Goal: Transaction & Acquisition: Purchase product/service

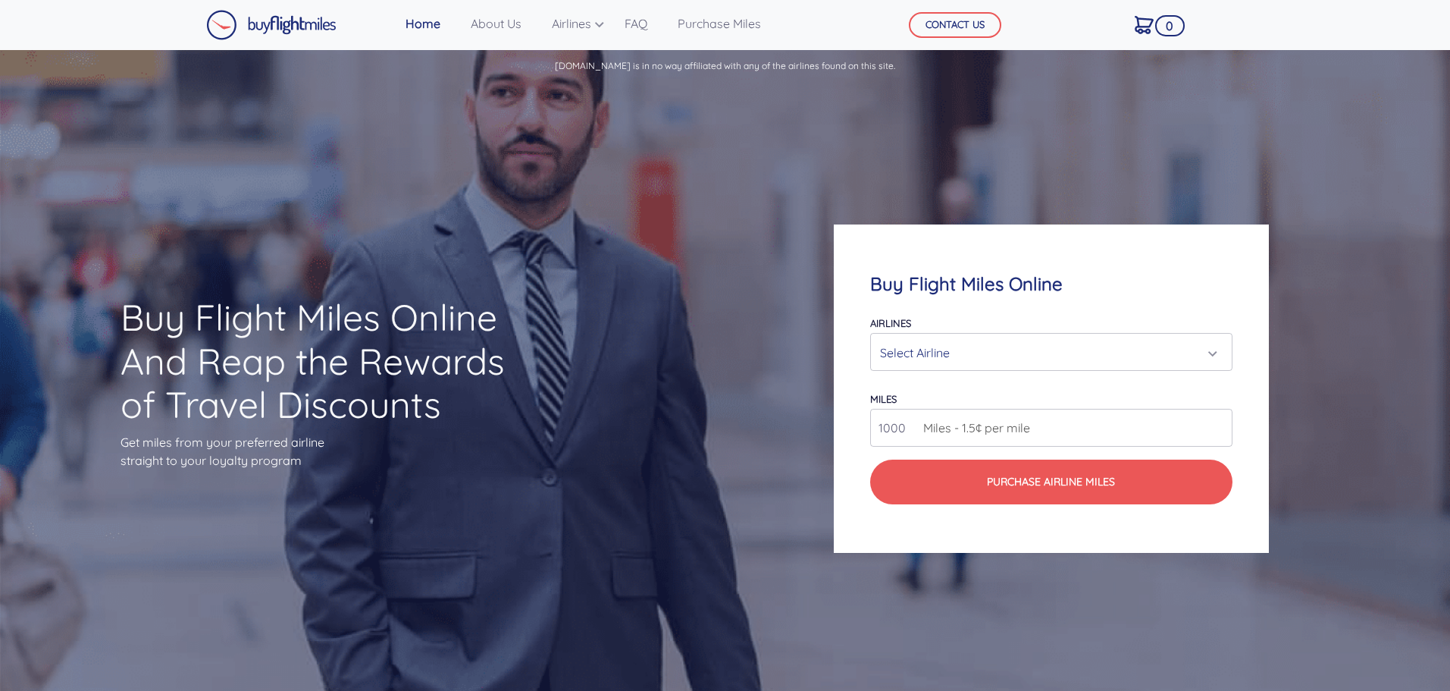
click at [966, 350] on div "Select Airline" at bounding box center [1046, 352] width 333 height 29
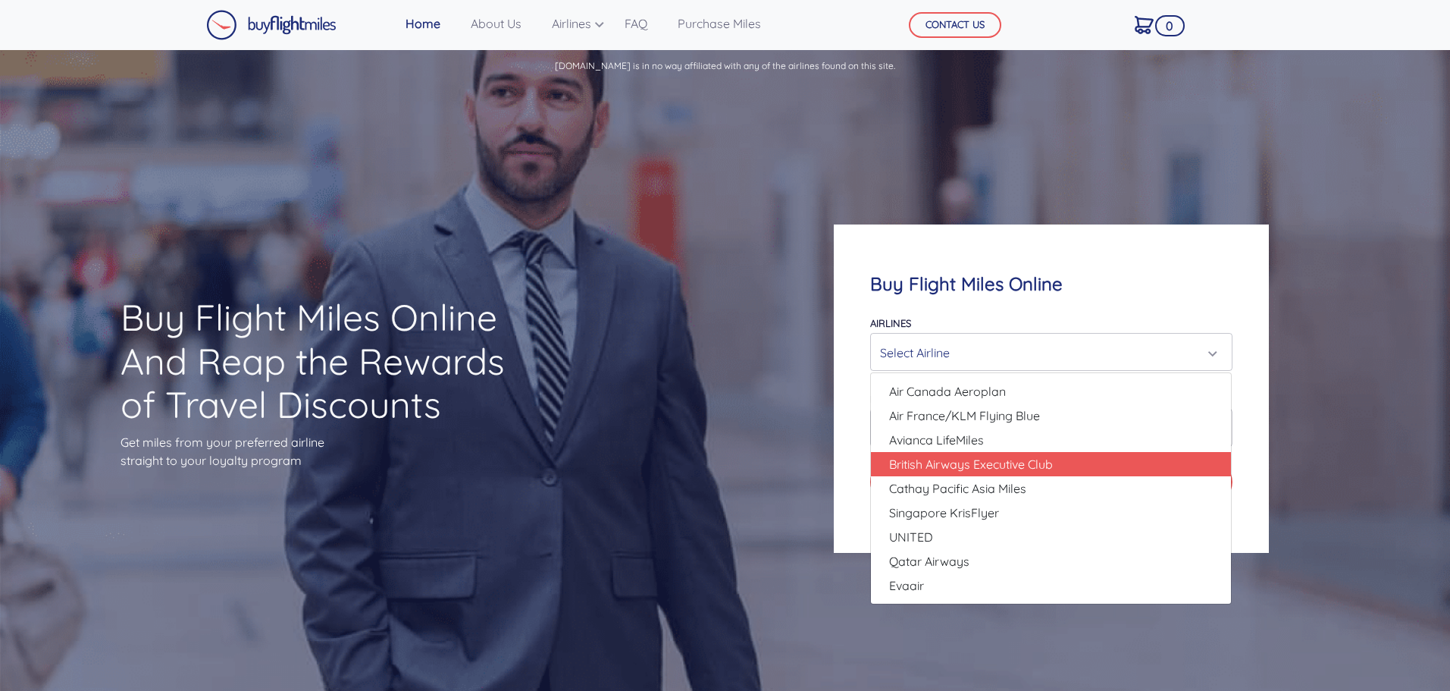
click at [996, 462] on span "British Airways Executive Club" at bounding box center [971, 464] width 164 height 18
select select "British Airways Executive Club"
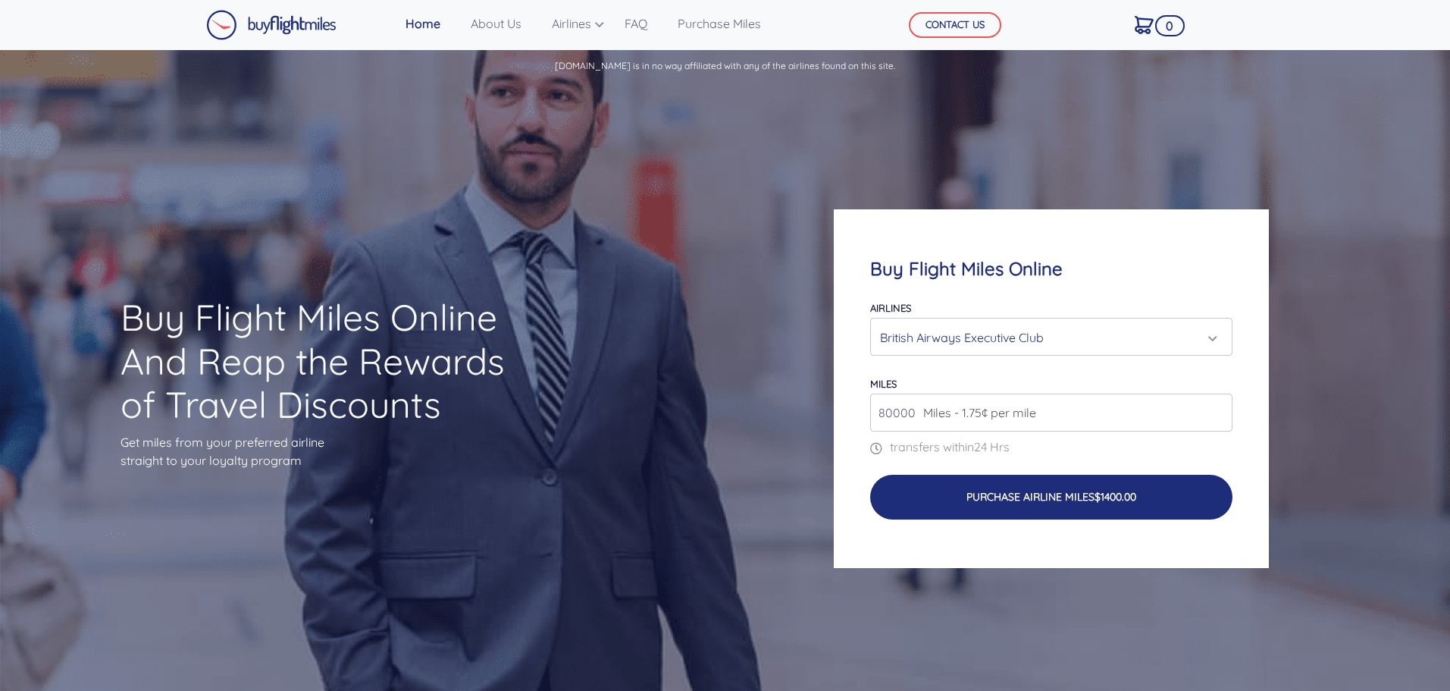
click at [1004, 506] on button "Purchase Airline Miles $1400.00" at bounding box center [1051, 497] width 362 height 45
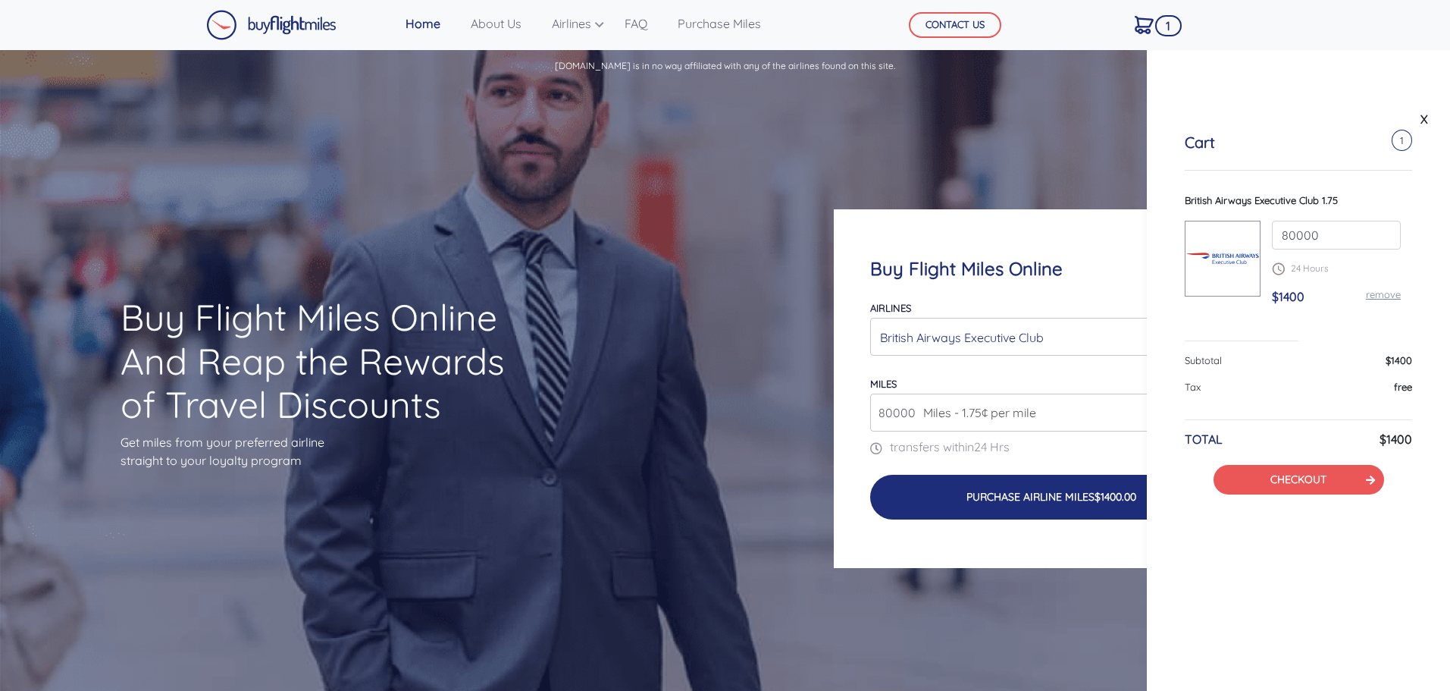
click at [1004, 506] on button "Purchase Airline Miles $1400.00" at bounding box center [1051, 497] width 362 height 45
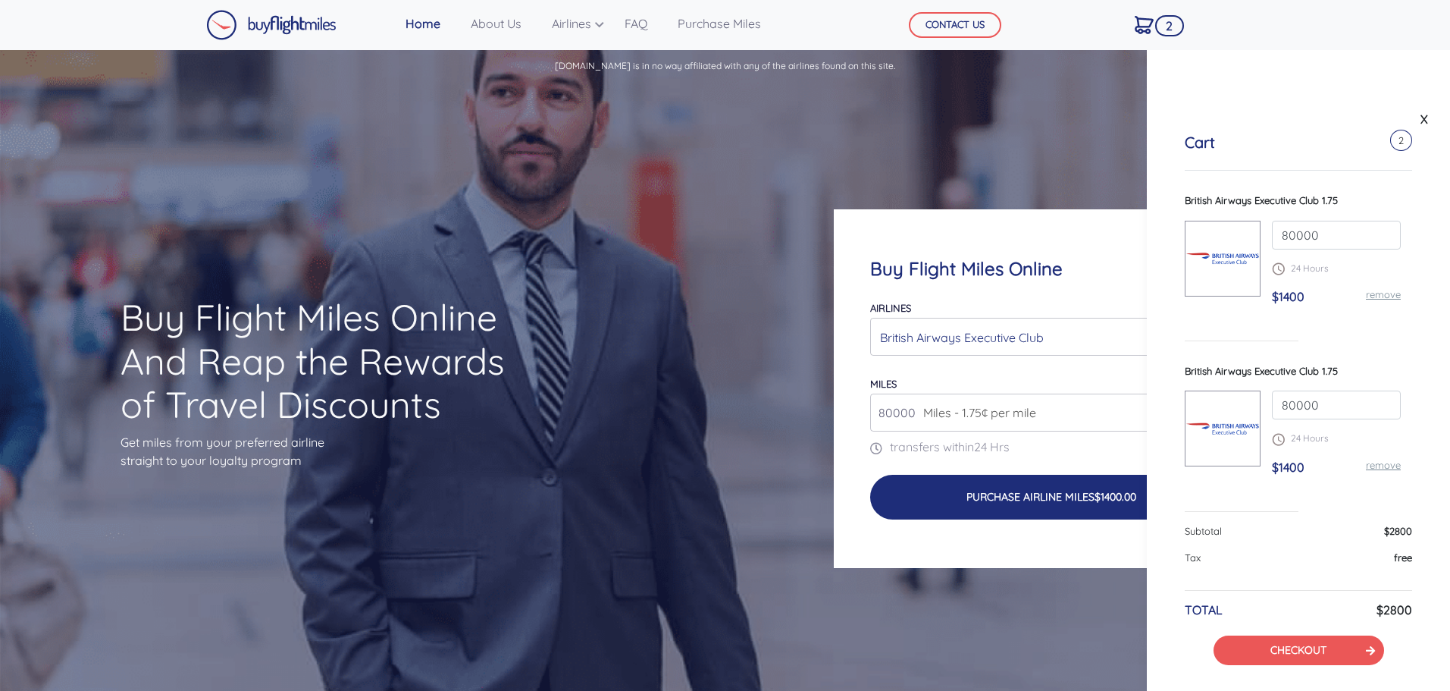
click at [1004, 506] on button "Purchase Airline Miles $1400.00" at bounding box center [1051, 497] width 362 height 45
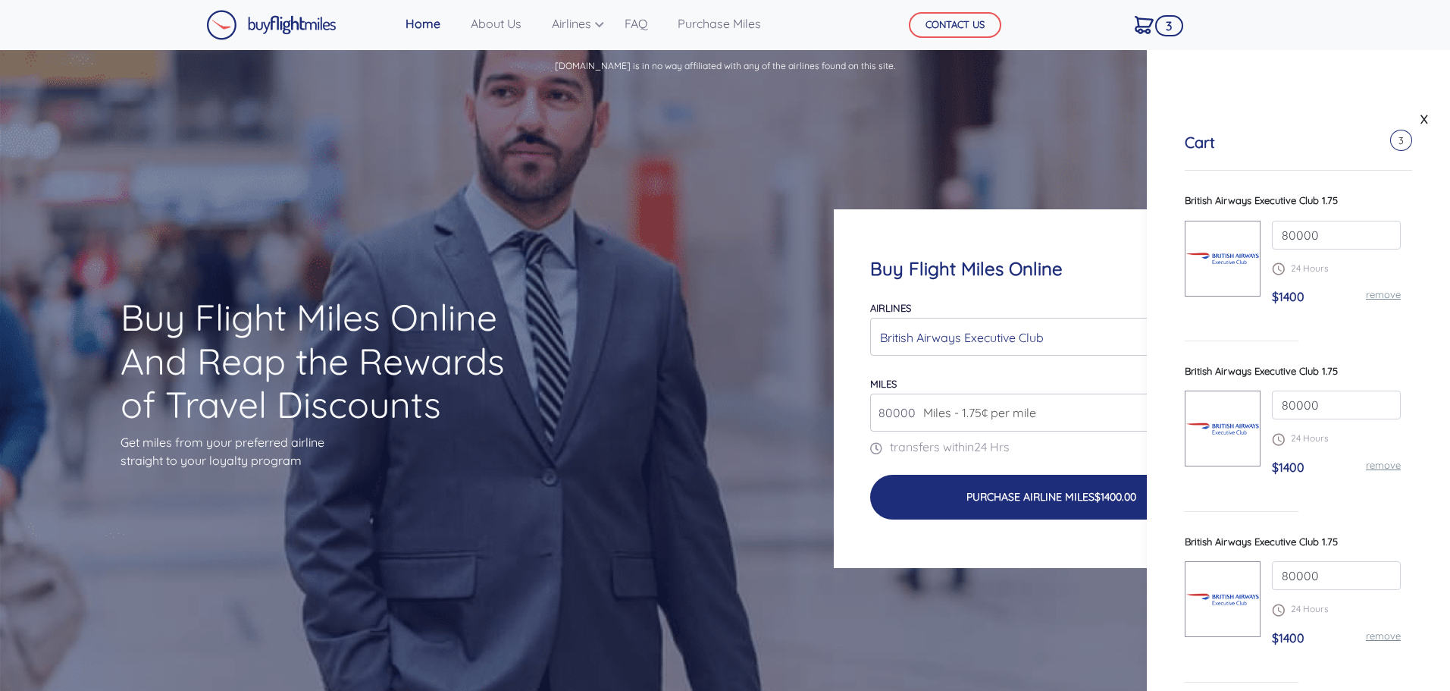
click at [1004, 506] on button "Purchase Airline Miles $1400.00" at bounding box center [1051, 497] width 362 height 45
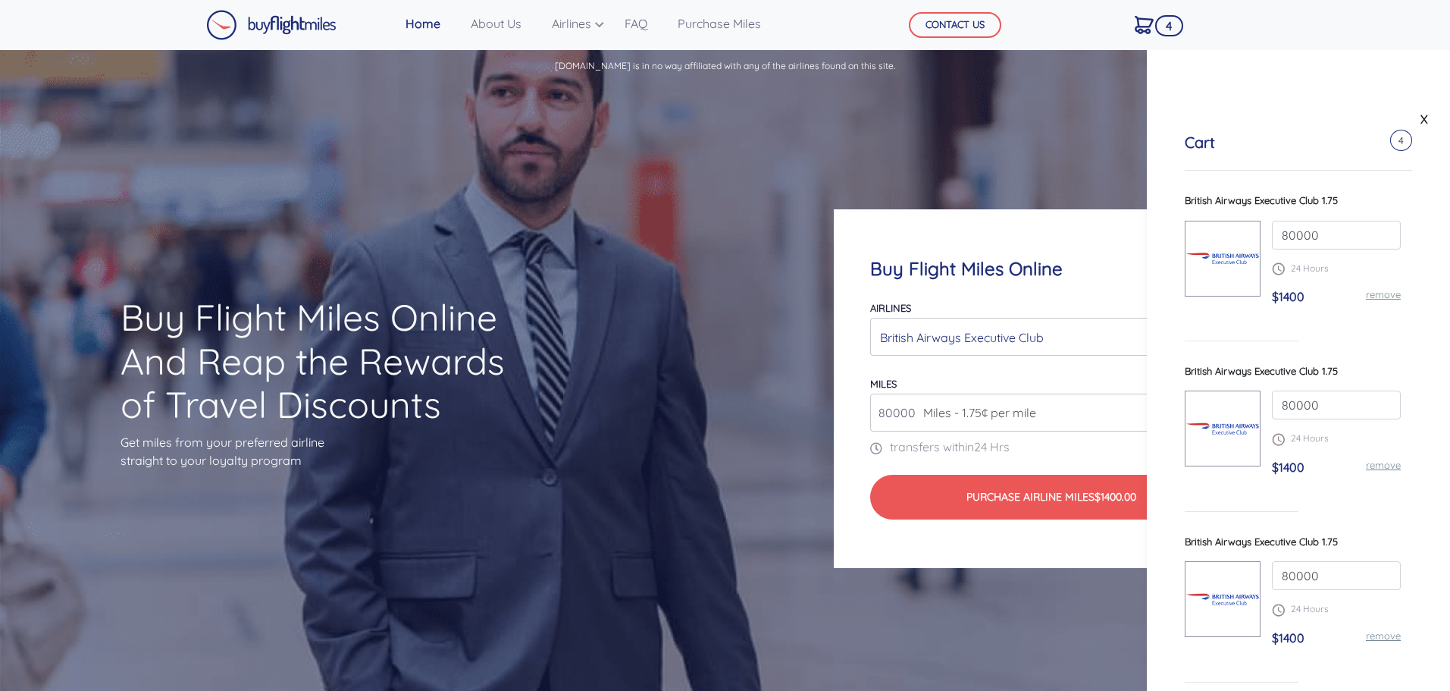
click at [979, 598] on div "Buy Flight Miles Online Airlines Air Canada Aeroplan Air France/KLM Flying Blue…" at bounding box center [1051, 388] width 580 height 504
click at [999, 417] on span "Miles - 1.75¢ per mile" at bounding box center [976, 412] width 121 height 18
click at [1422, 117] on link "X" at bounding box center [1424, 119] width 15 height 23
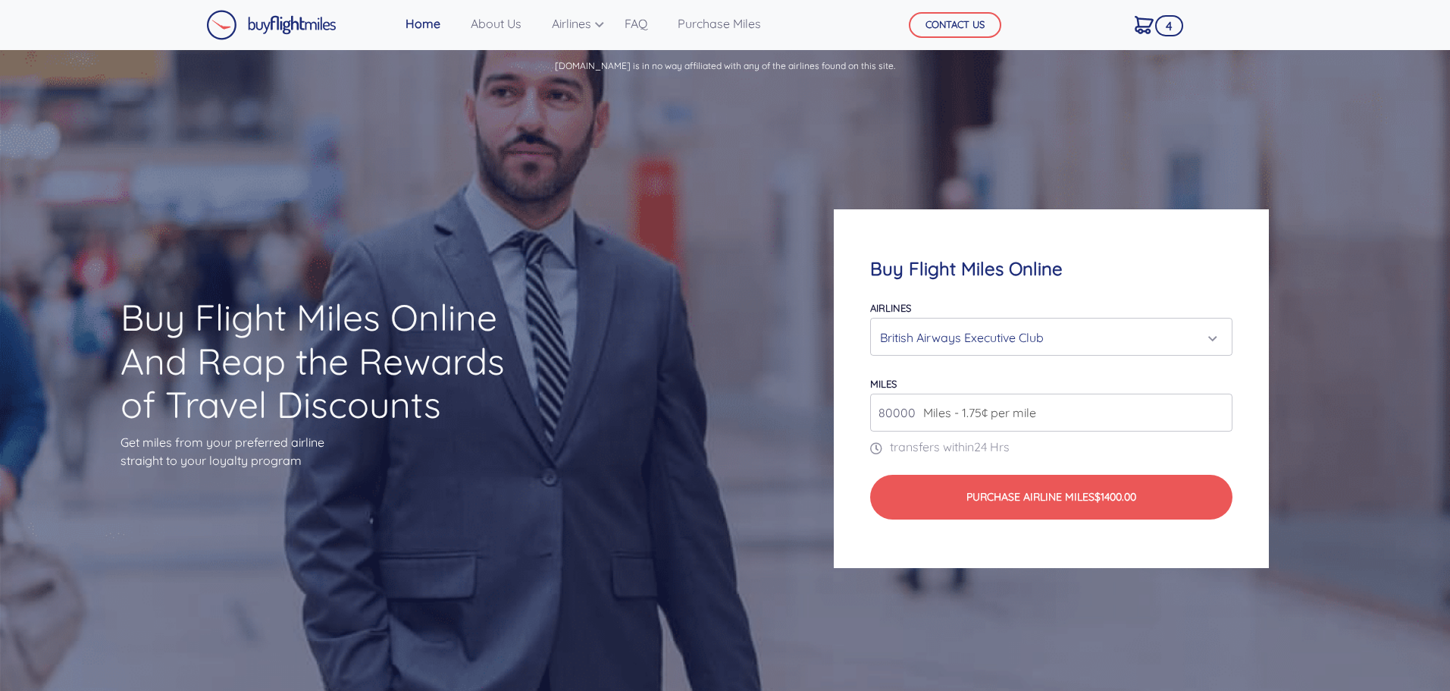
click at [1146, 422] on input "80000" at bounding box center [1051, 412] width 362 height 38
click at [1223, 419] on input "80000" at bounding box center [1051, 412] width 362 height 38
click at [1218, 413] on input "80000" at bounding box center [1051, 412] width 362 height 38
click at [1218, 403] on input "80000" at bounding box center [1051, 412] width 362 height 38
click at [1071, 400] on input "80000" at bounding box center [1051, 412] width 362 height 38
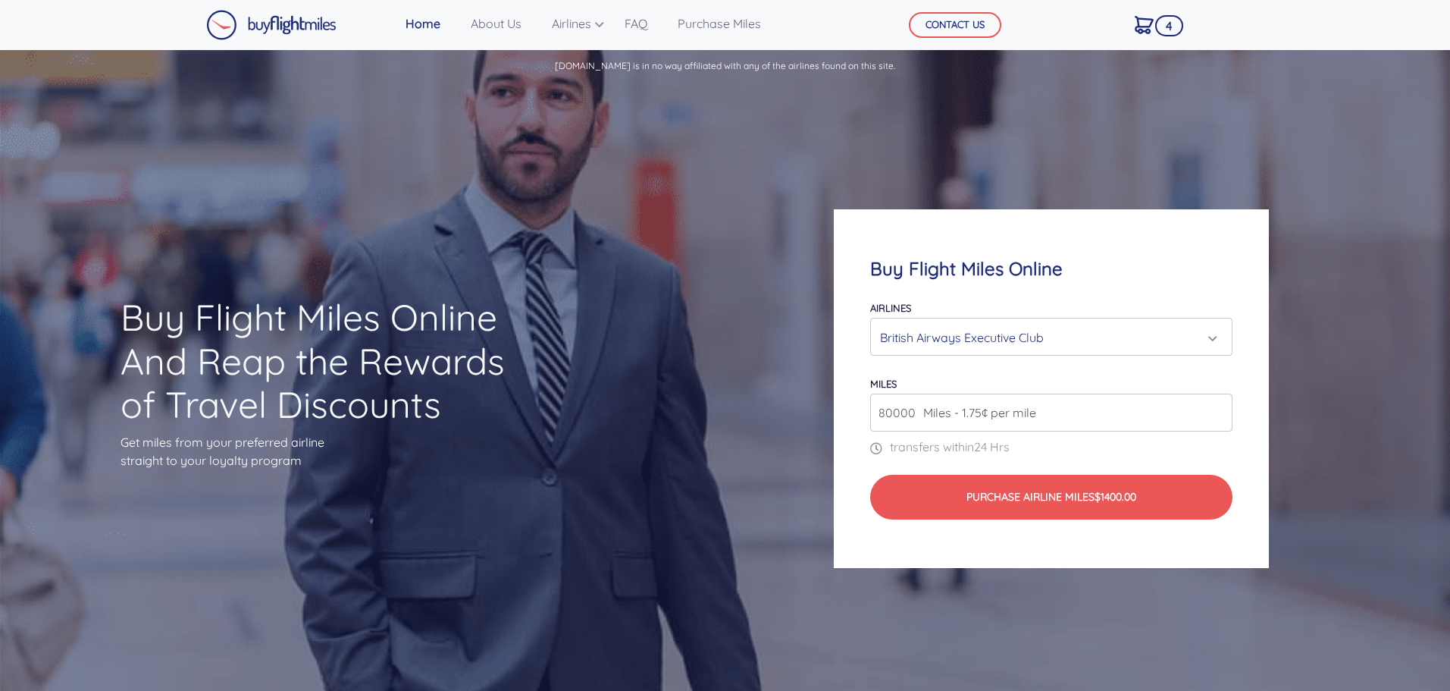
drag, startPoint x: 915, startPoint y: 412, endPoint x: 723, endPoint y: 384, distance: 194.6
click at [723, 384] on div "Buy Flight Miles Online And Reap the Rewards of Travel Discounts Get miles from…" at bounding box center [725, 388] width 1450 height 607
type input "1"
type input "100000"
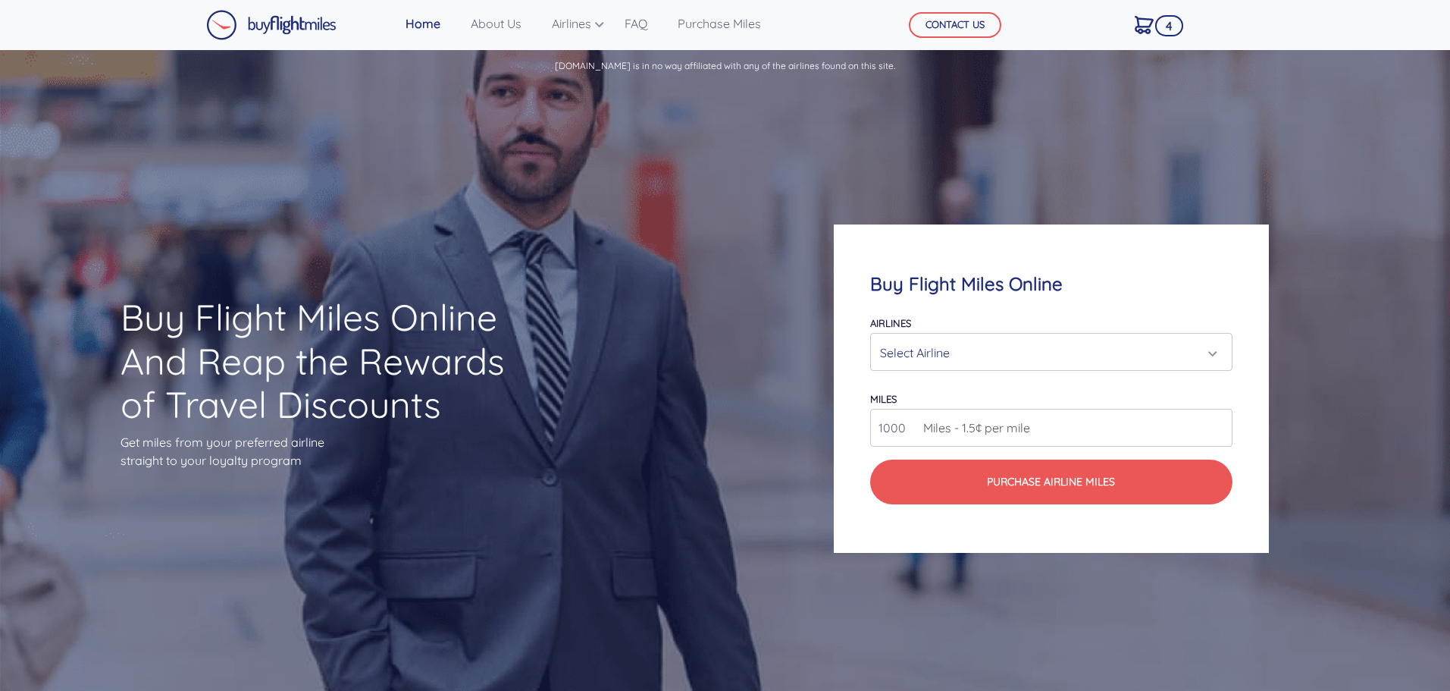
click at [1010, 345] on div "Select Airline" at bounding box center [1046, 352] width 333 height 29
